Goal: Transaction & Acquisition: Book appointment/travel/reservation

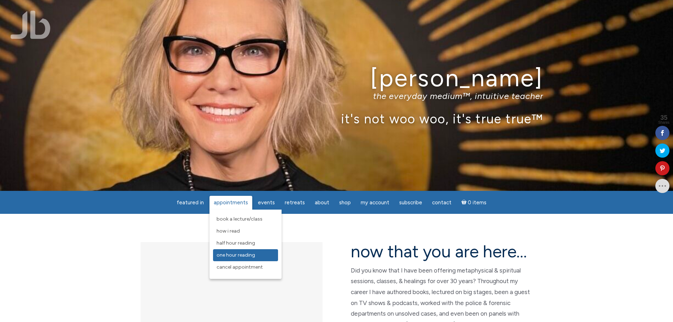
click at [231, 255] on span "One Hour Reading" at bounding box center [236, 255] width 39 height 6
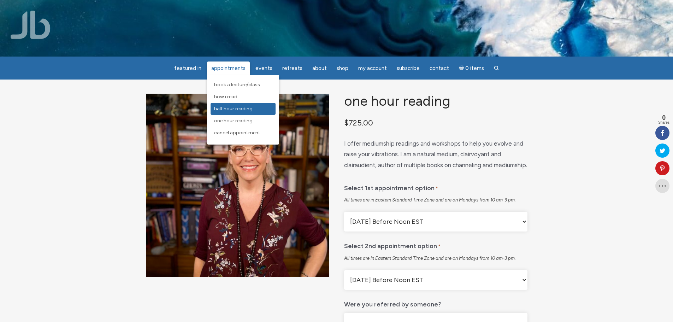
click at [227, 105] on link "Half Hour Reading" at bounding box center [243, 109] width 65 height 12
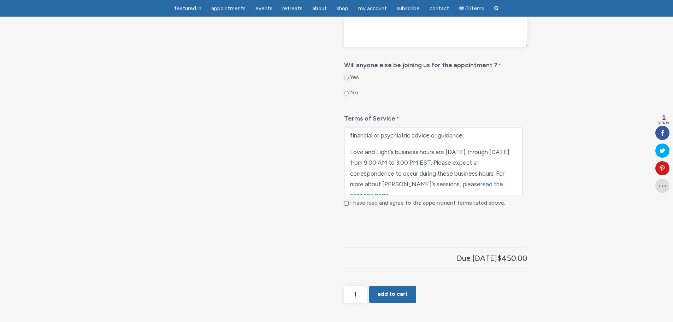
scroll to position [471, 0]
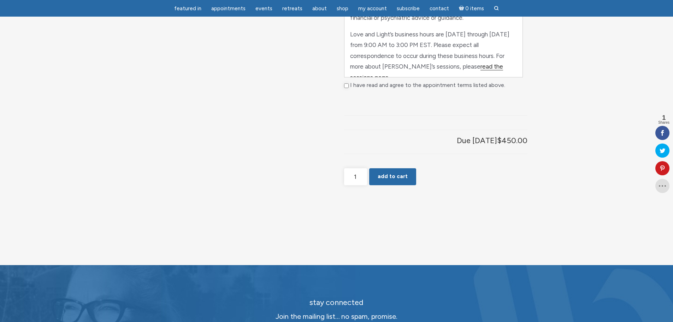
click at [480, 81] on link "read the sessions page" at bounding box center [426, 72] width 153 height 18
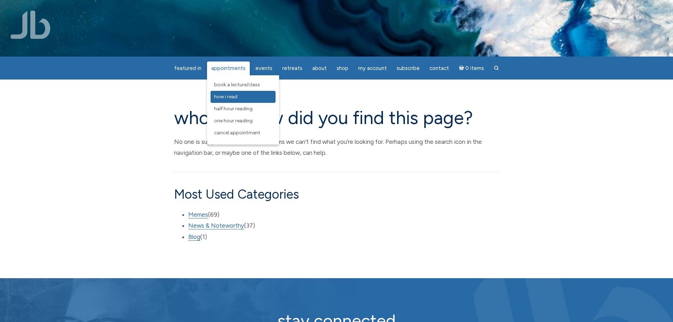
click at [231, 95] on span "How I Read" at bounding box center [225, 97] width 23 height 6
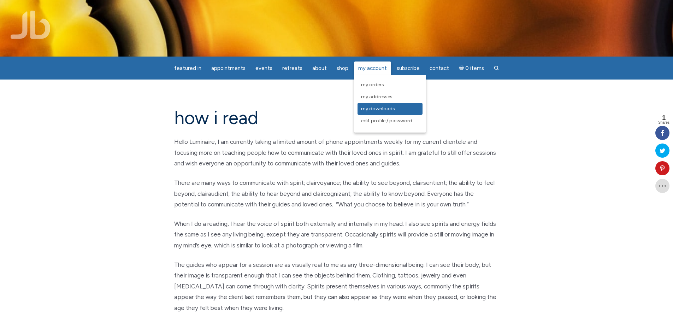
click at [373, 107] on span "My Downloads" at bounding box center [378, 109] width 34 height 6
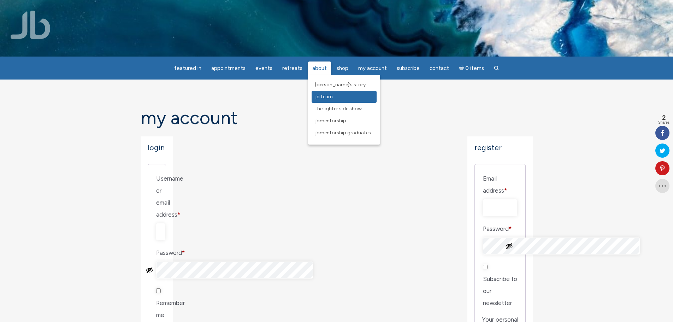
click at [325, 94] on span "JB Team" at bounding box center [324, 97] width 18 height 6
